Goal: Transaction & Acquisition: Purchase product/service

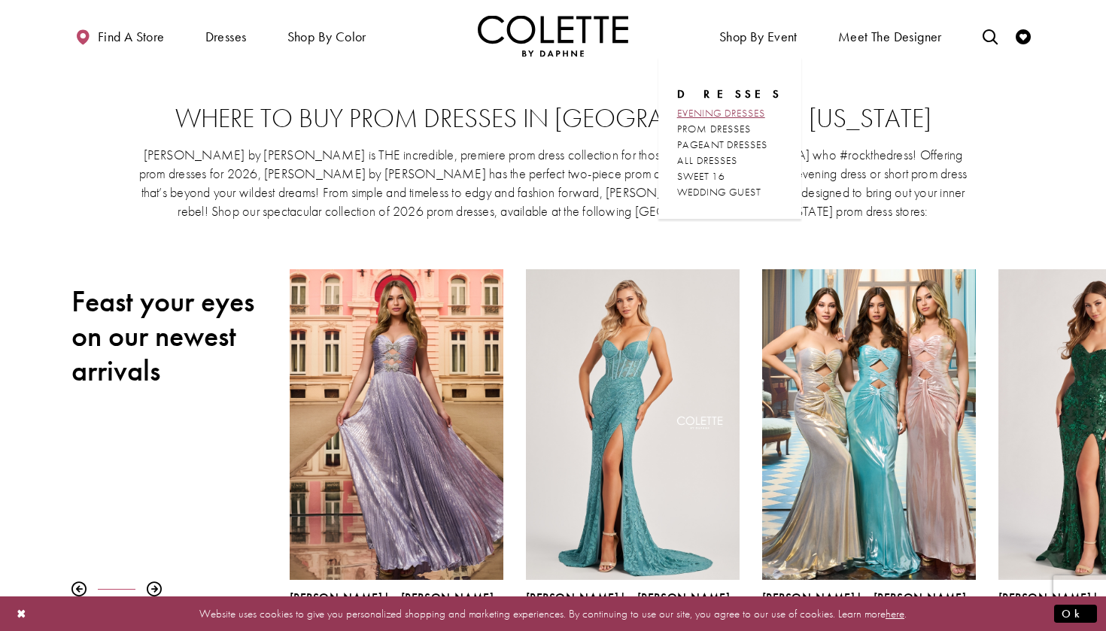
click at [719, 109] on span "EVENING DRESSES" at bounding box center [721, 113] width 88 height 14
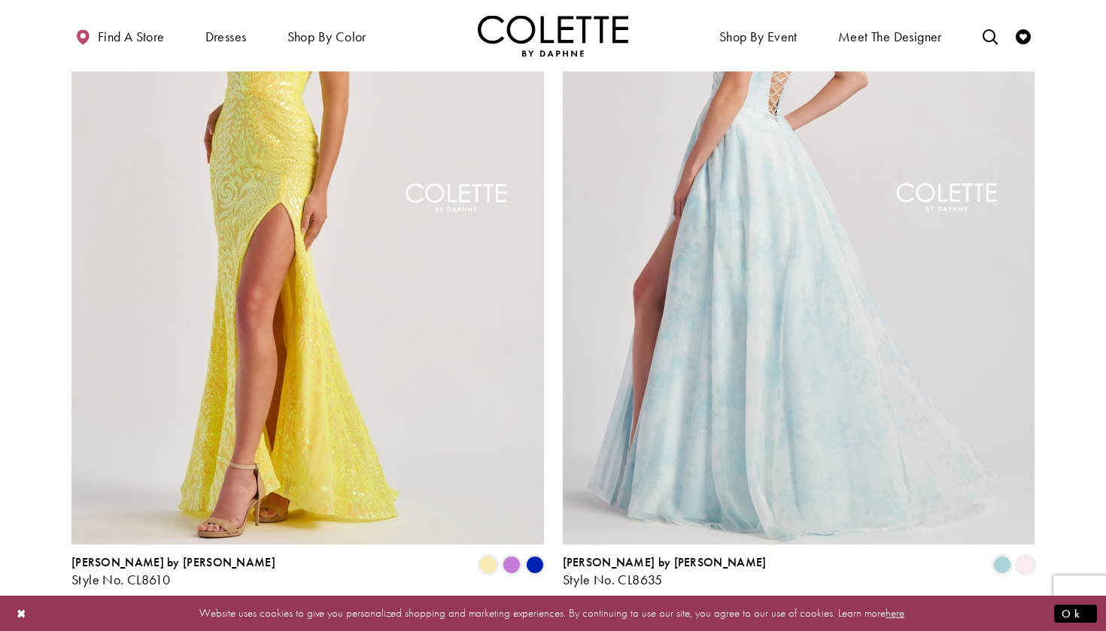
scroll to position [2549, 0]
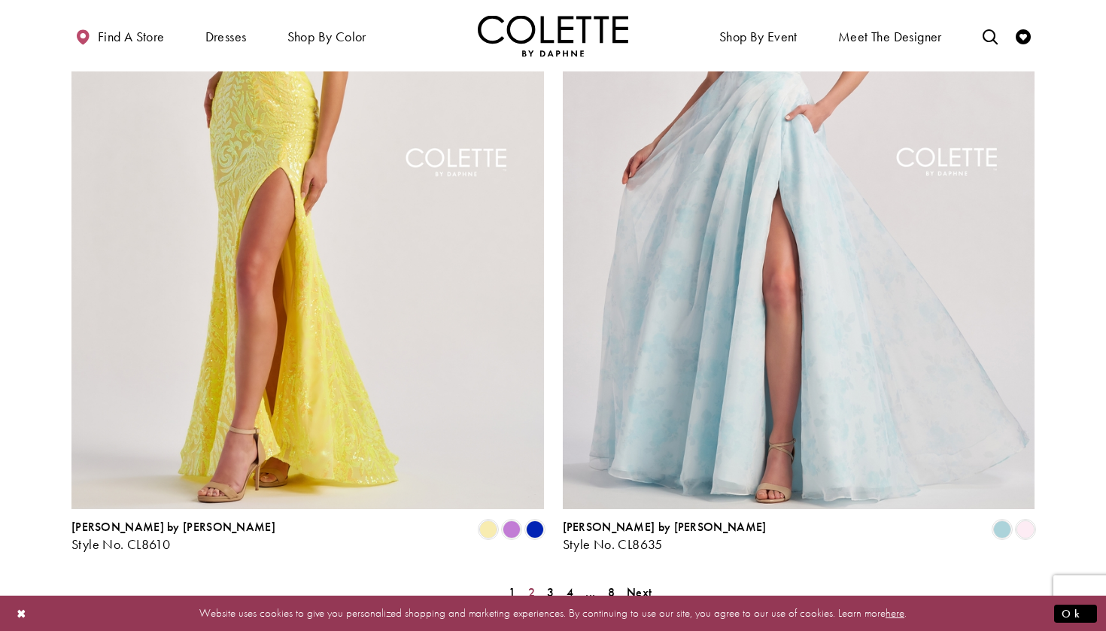
click at [529, 585] on span "2" at bounding box center [531, 593] width 7 height 16
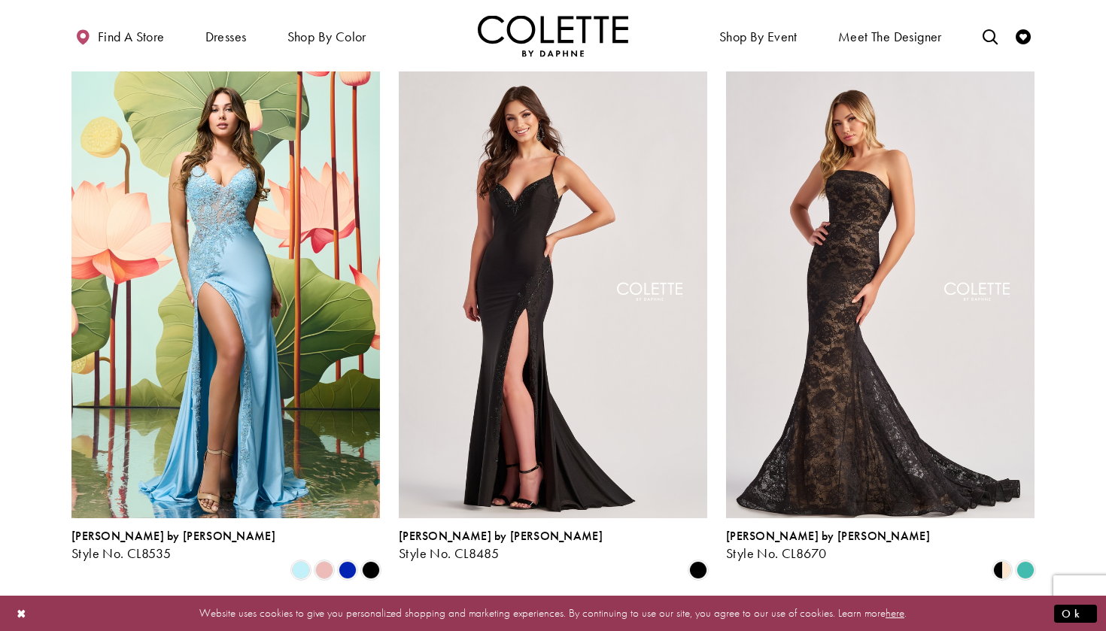
scroll to position [35, 0]
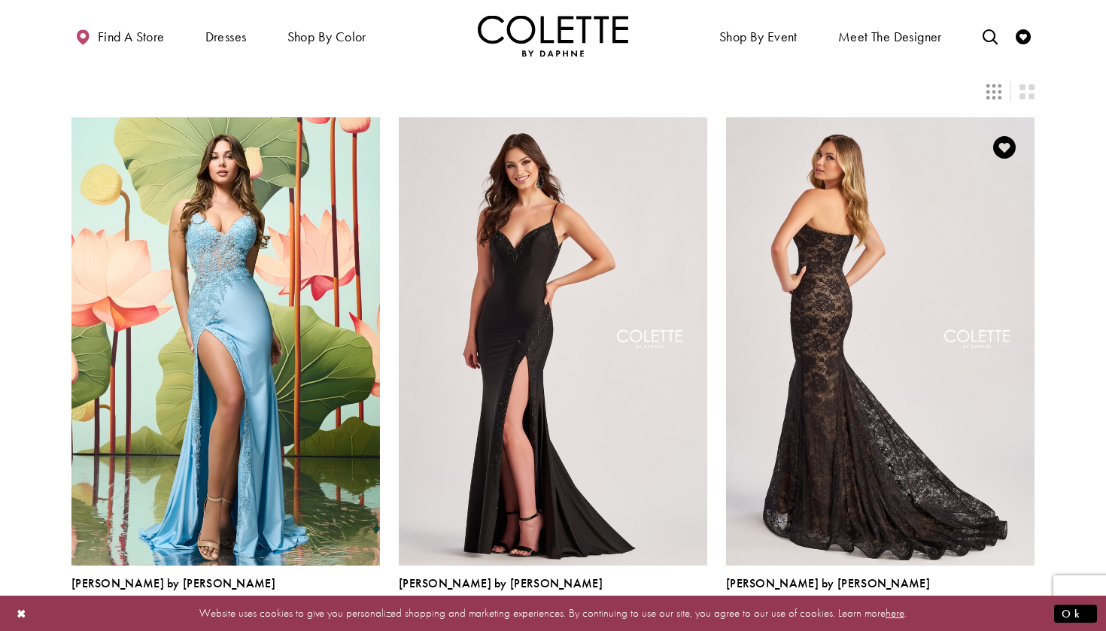
click at [917, 428] on img "Visit Colette by Daphne Style No. CL8670 Page" at bounding box center [880, 341] width 309 height 448
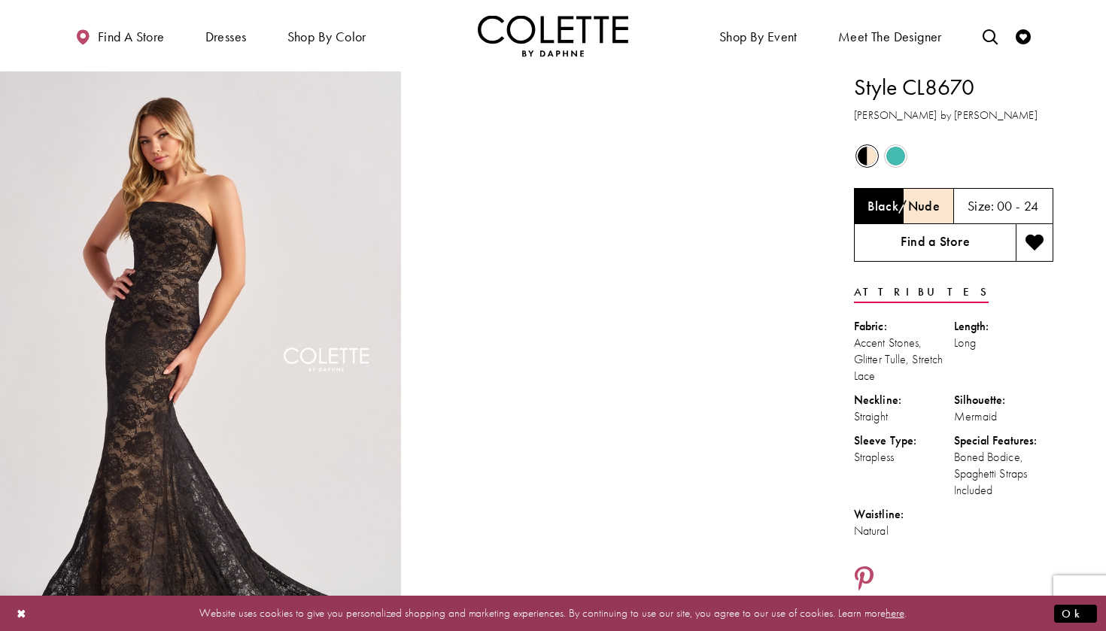
click at [942, 250] on link "Find a Store" at bounding box center [935, 243] width 162 height 38
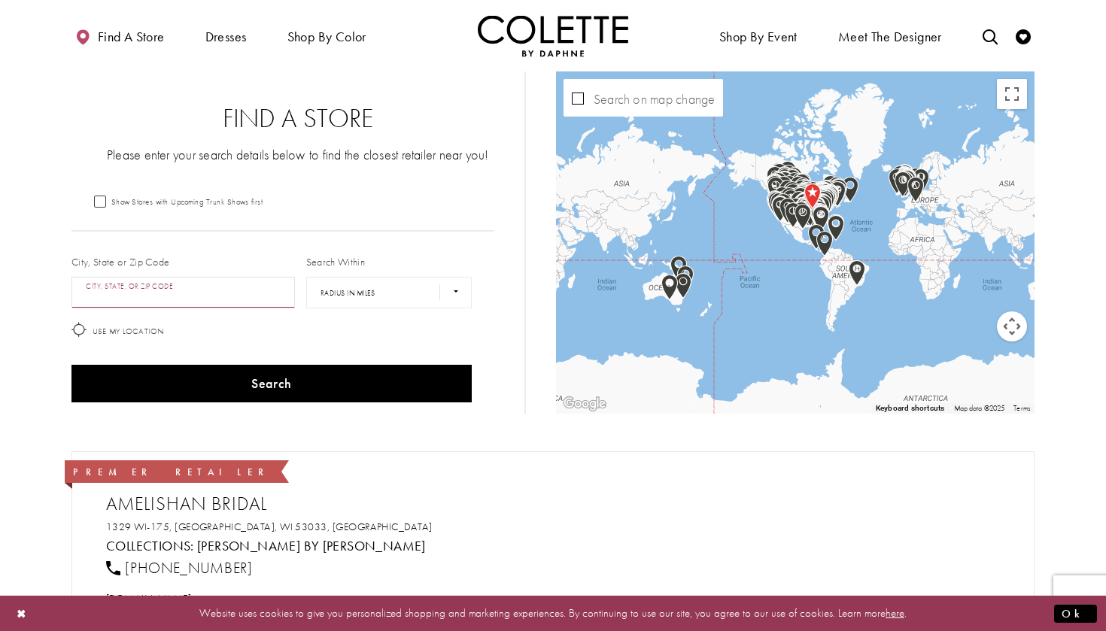
click at [199, 290] on input "City, State, or ZIP Code" at bounding box center [182, 293] width 223 height 32
click at [271, 385] on button "Search" at bounding box center [271, 384] width 400 height 38
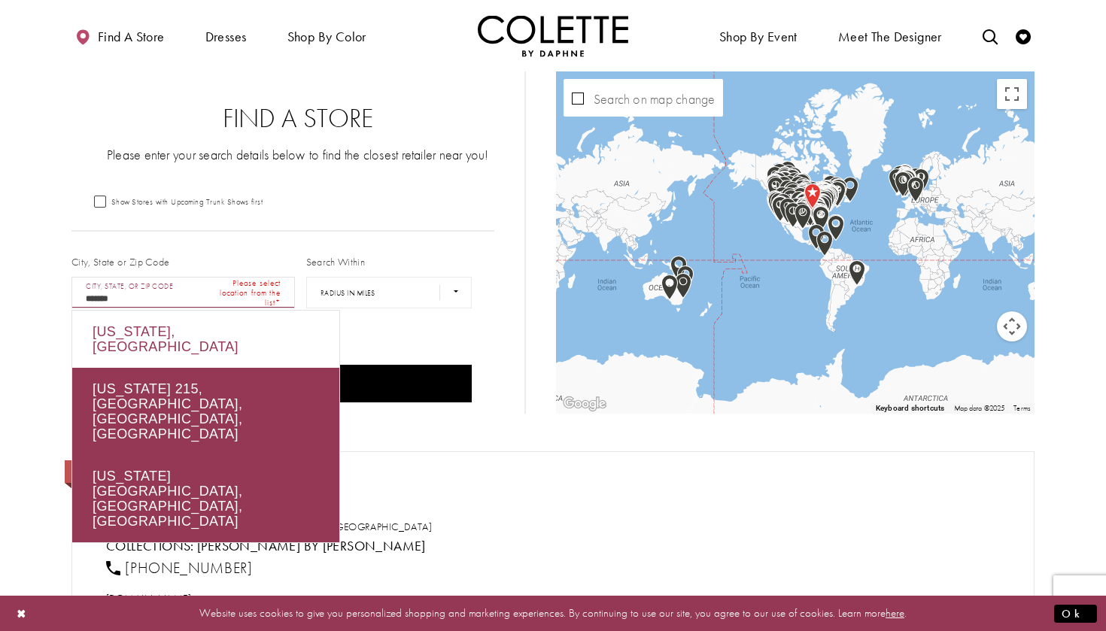
click at [196, 342] on div "Alabama, USA" at bounding box center [205, 339] width 267 height 57
type input "**********"
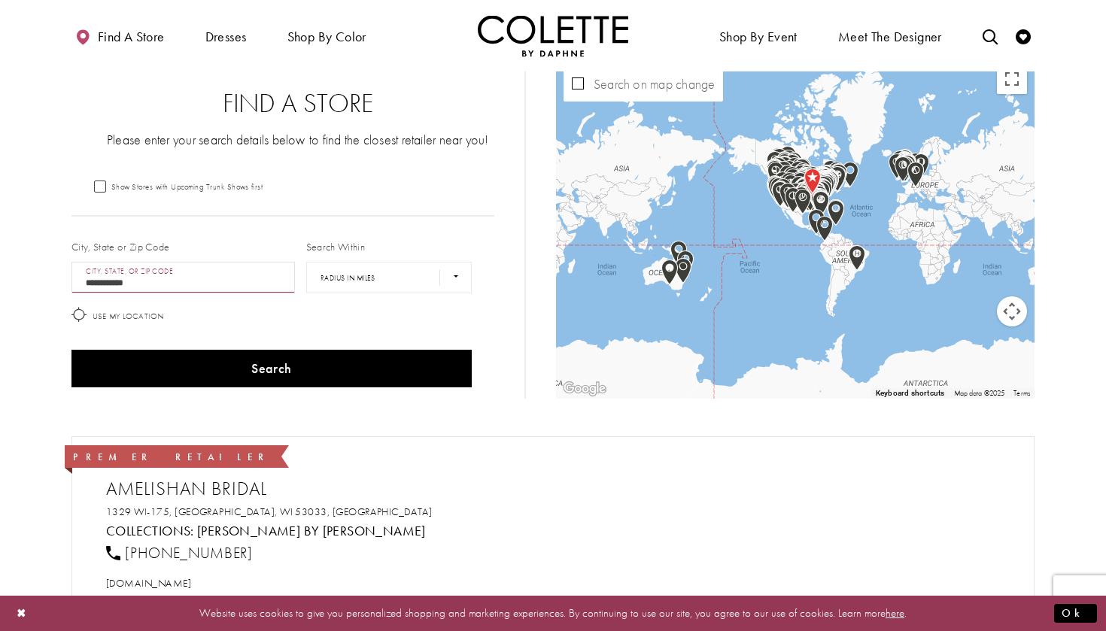
scroll to position [16, 0]
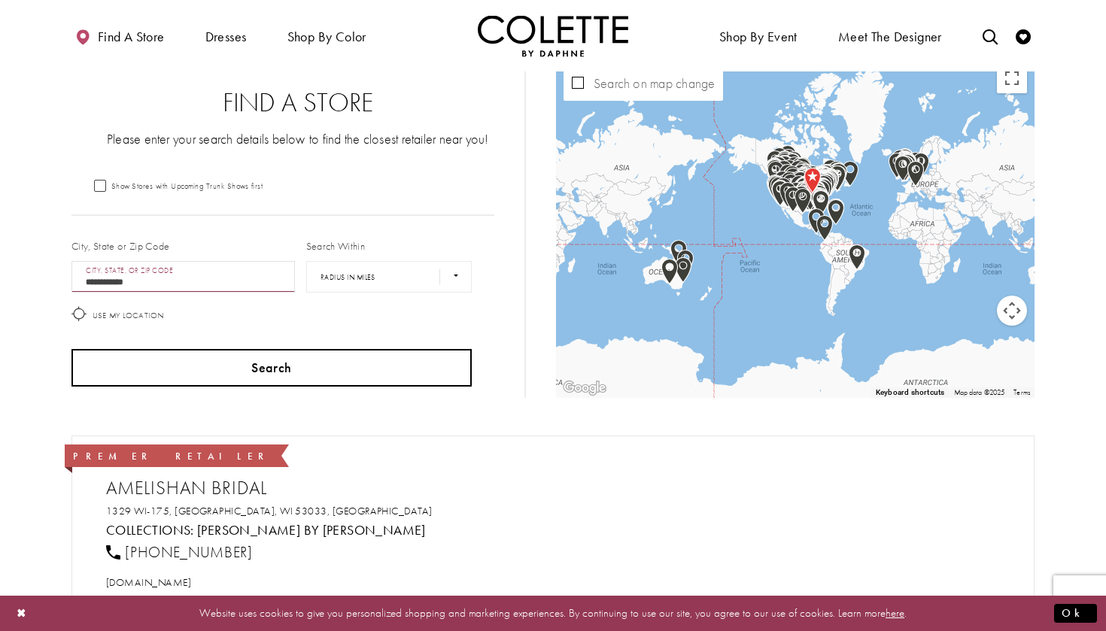
click at [217, 366] on button "Search" at bounding box center [271, 368] width 400 height 38
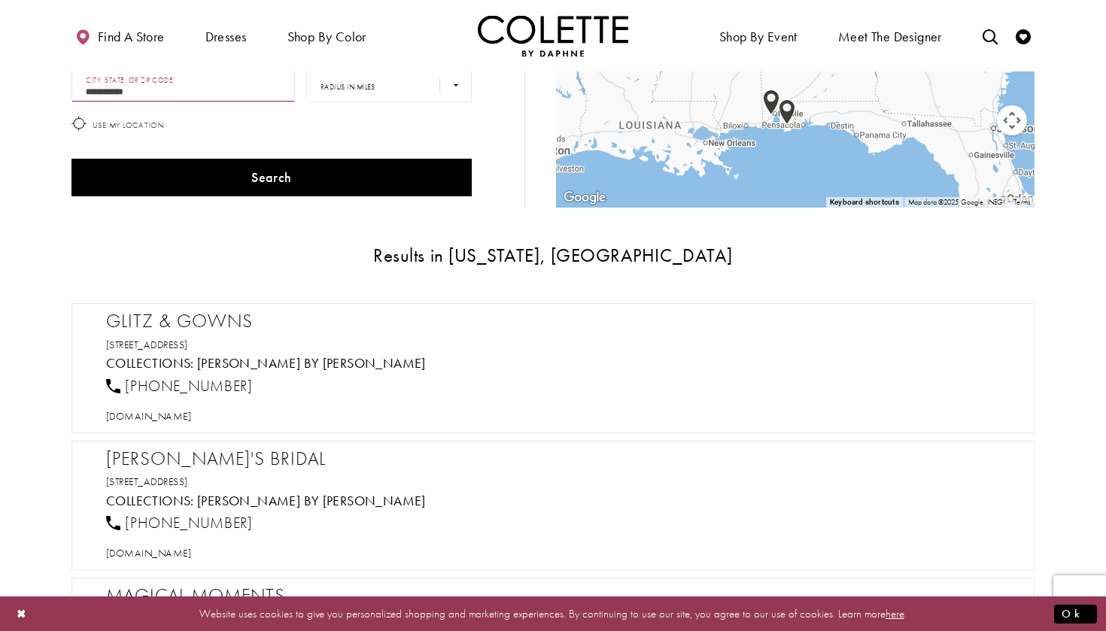
scroll to position [205, 0]
